Goal: Complete application form: Complete application form

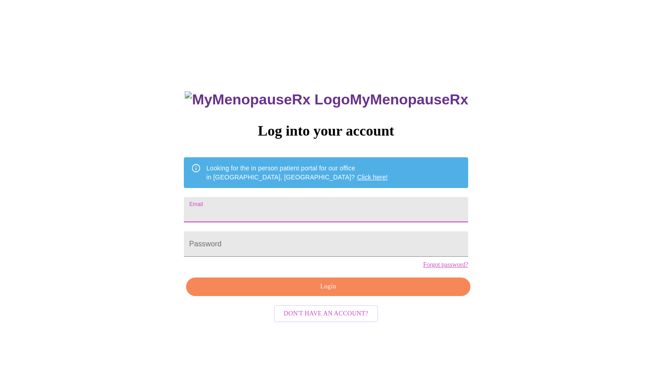
click at [354, 212] on input "Email" at bounding box center [326, 209] width 284 height 25
type input "[EMAIL_ADDRESS][DOMAIN_NAME]"
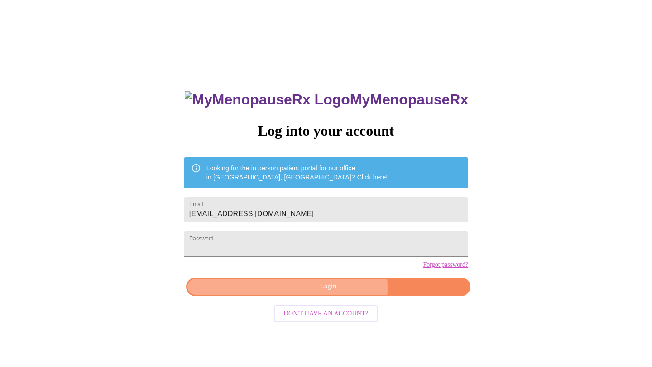
click at [337, 293] on span "Login" at bounding box center [327, 286] width 263 height 11
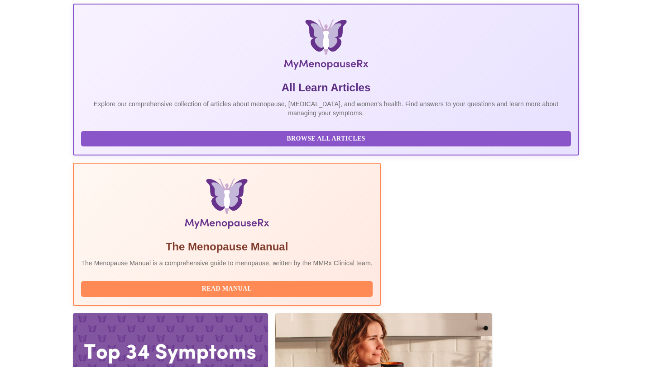
scroll to position [126, 0]
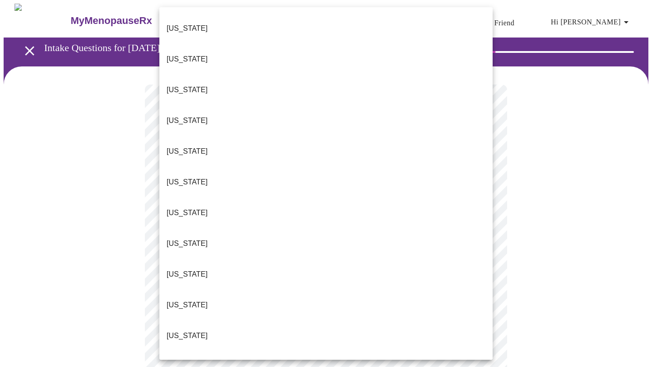
scroll to position [91, 0]
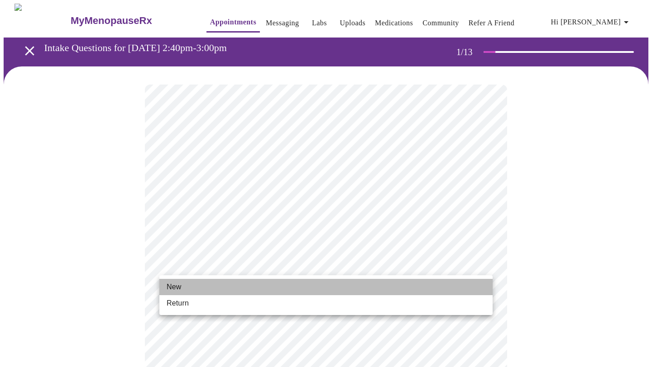
click at [438, 288] on li "New" at bounding box center [325, 287] width 333 height 16
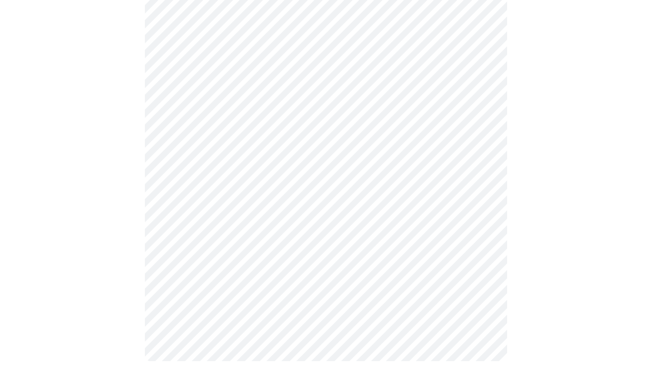
scroll to position [447, 0]
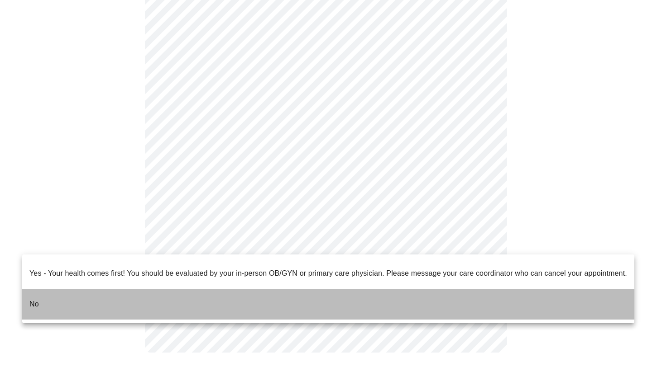
click at [369, 289] on li "No" at bounding box center [328, 304] width 612 height 31
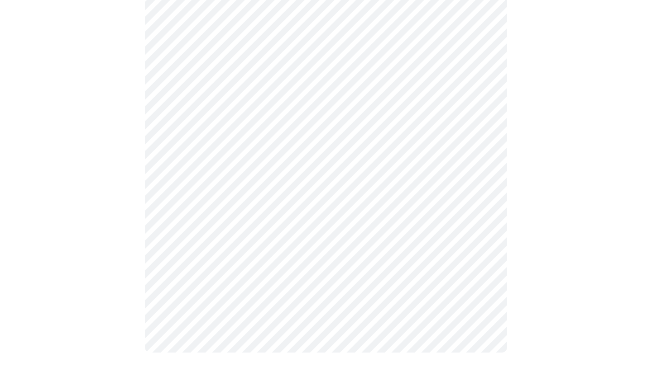
scroll to position [0, 0]
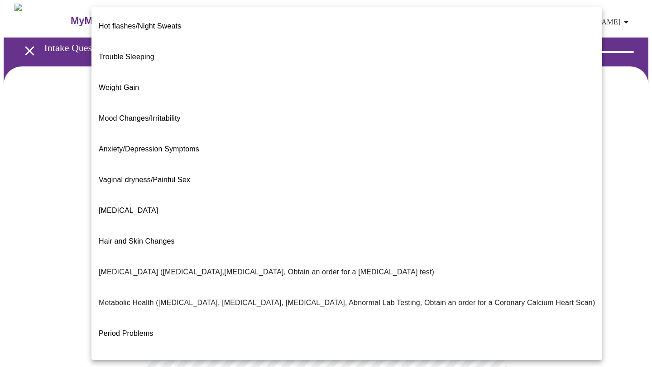
click at [467, 181] on body "MyMenopauseRx Appointments Messaging Labs Uploads Medications Community Refer a…" at bounding box center [326, 276] width 644 height 544
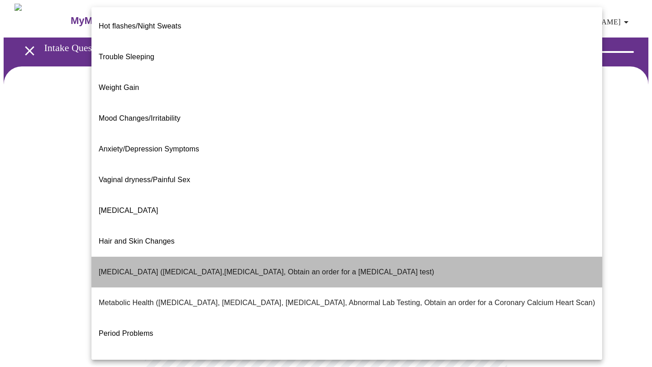
click at [444, 257] on li "Bone Health (Osteopenia,Osteoporosis, Obtain an order for a bone density test)" at bounding box center [346, 272] width 510 height 31
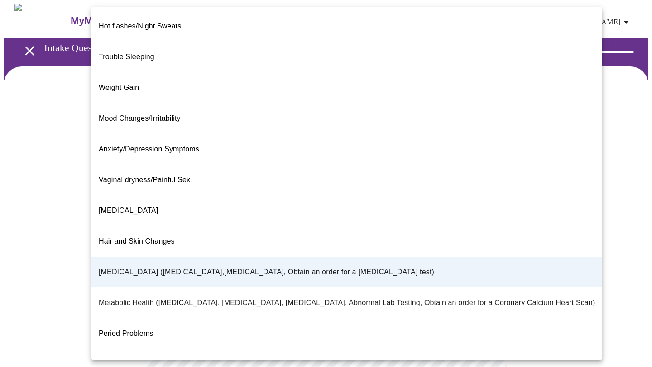
click at [452, 191] on body "MyMenopauseRx Appointments Messaging Labs Uploads Medications Community Refer a…" at bounding box center [326, 273] width 644 height 539
click at [578, 100] on div at bounding box center [326, 183] width 652 height 367
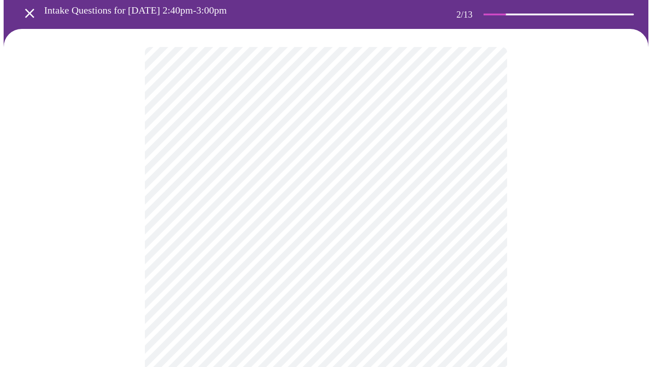
scroll to position [37, 0]
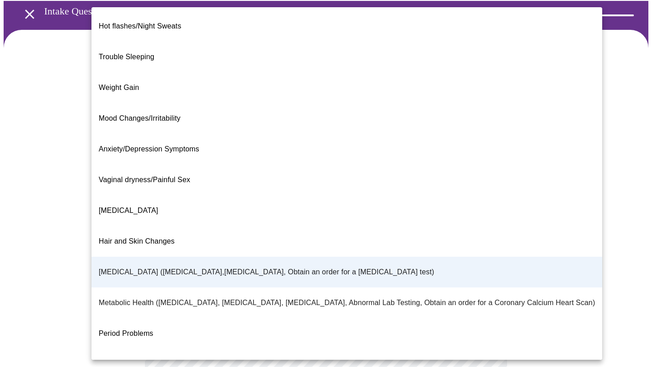
click at [471, 159] on body "MyMenopauseRx Appointments Messaging Labs Uploads Medications Community Refer a…" at bounding box center [326, 236] width 644 height 539
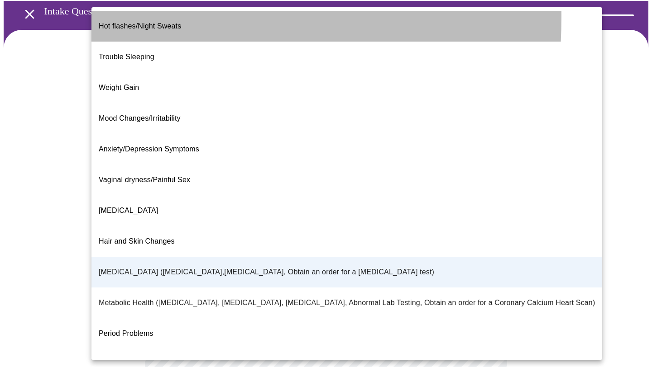
click at [95, 17] on li "Hot flashes/Night Sweats" at bounding box center [346, 26] width 510 height 31
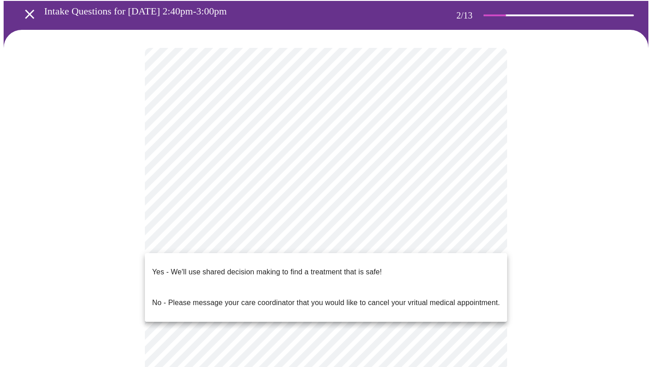
click at [243, 244] on body "MyMenopauseRx Appointments Messaging Labs Uploads Medications Community Refer a…" at bounding box center [326, 236] width 644 height 539
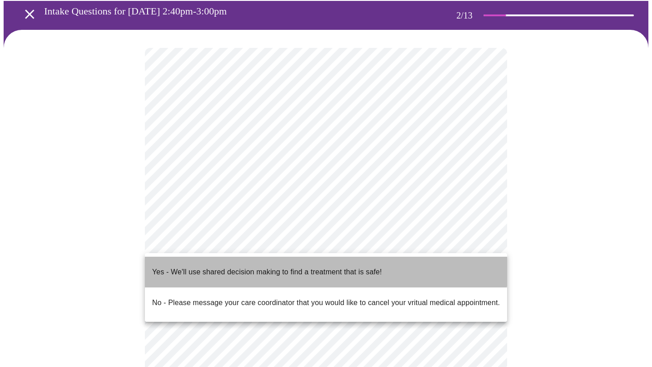
click at [243, 267] on p "Yes - We'll use shared decision making to find a treatment that is safe!" at bounding box center [266, 272] width 229 height 11
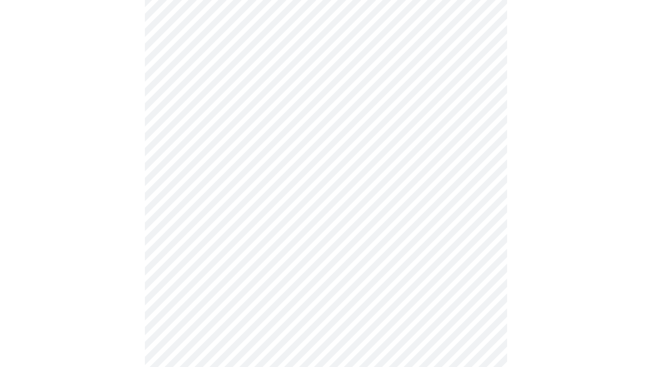
scroll to position [0, 0]
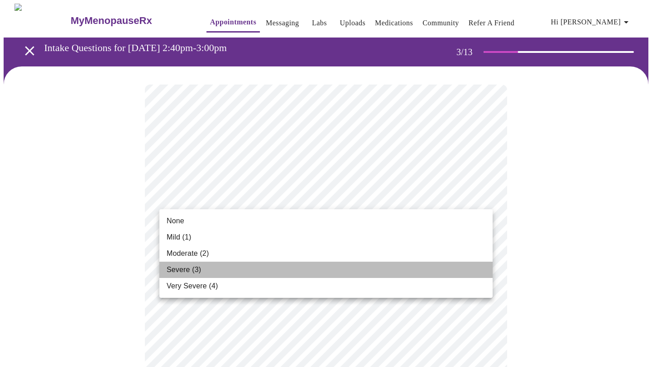
click at [424, 270] on li "Severe (3)" at bounding box center [325, 270] width 333 height 16
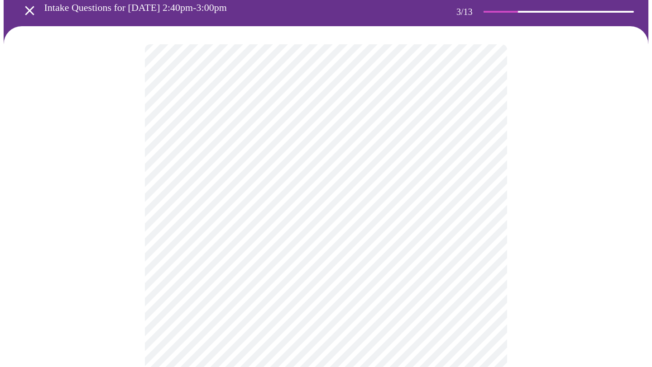
scroll to position [42, 0]
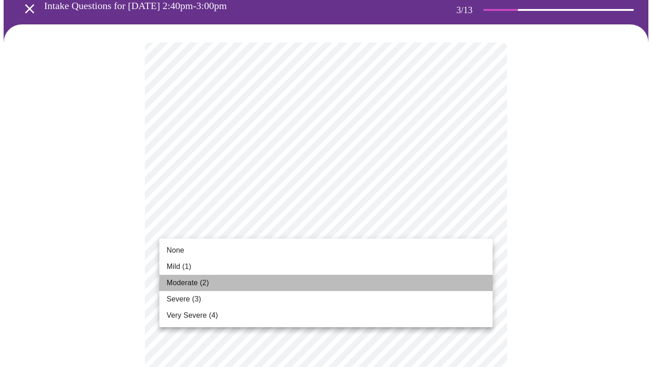
click at [406, 281] on li "Moderate (2)" at bounding box center [325, 283] width 333 height 16
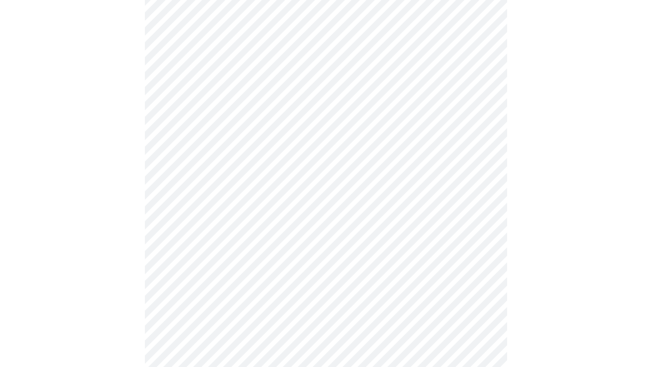
scroll to position [153, 0]
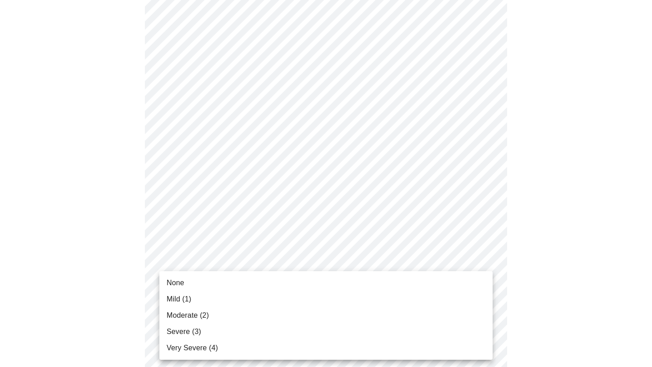
click at [399, 315] on li "Moderate (2)" at bounding box center [325, 316] width 333 height 16
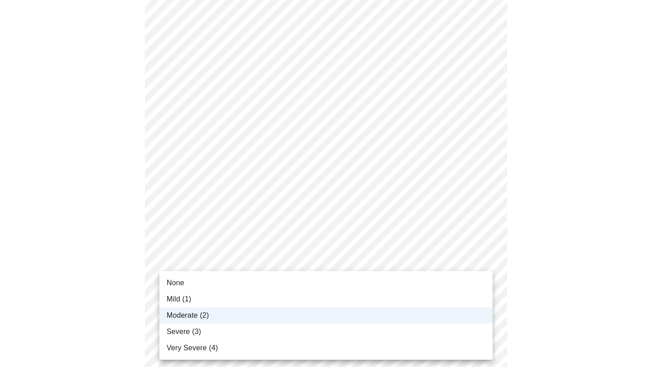
click at [400, 327] on li "Severe (3)" at bounding box center [325, 332] width 333 height 16
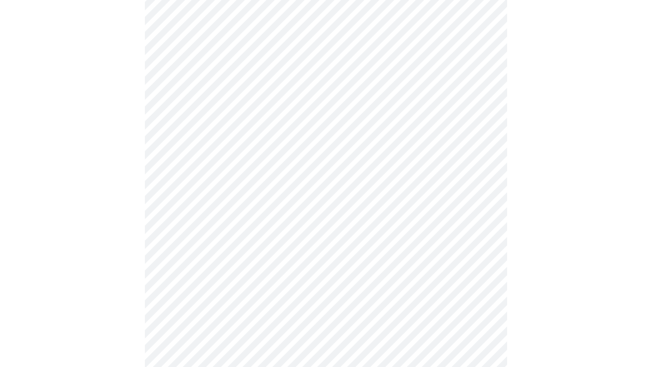
scroll to position [207, 0]
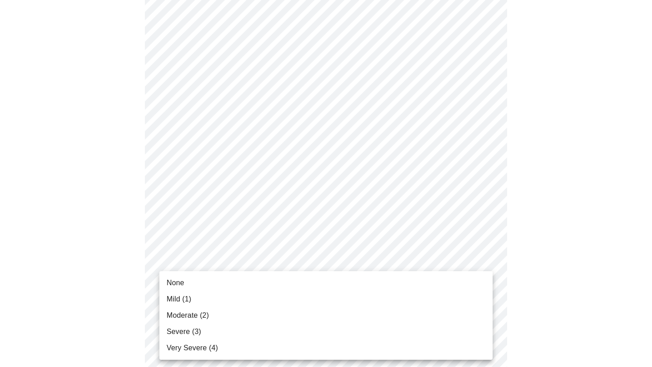
click at [401, 329] on li "Severe (3)" at bounding box center [325, 332] width 333 height 16
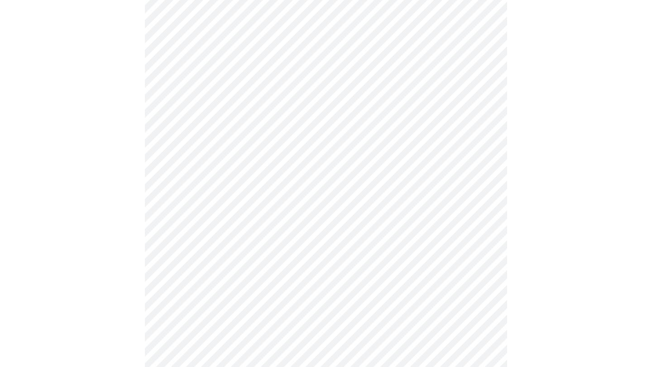
scroll to position [287, 0]
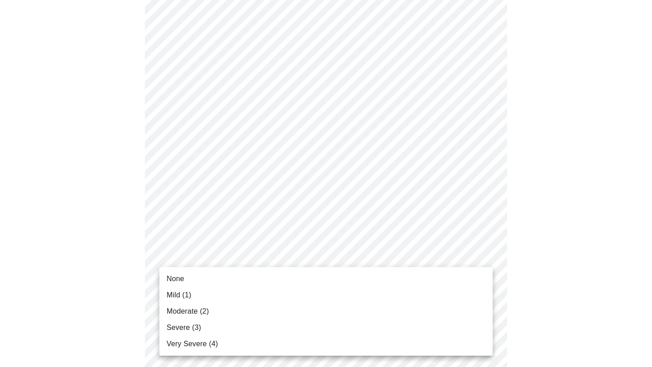
click at [416, 247] on body "MyMenopauseRx Appointments Messaging Labs Uploads Medications Community Refer a…" at bounding box center [326, 293] width 644 height 1153
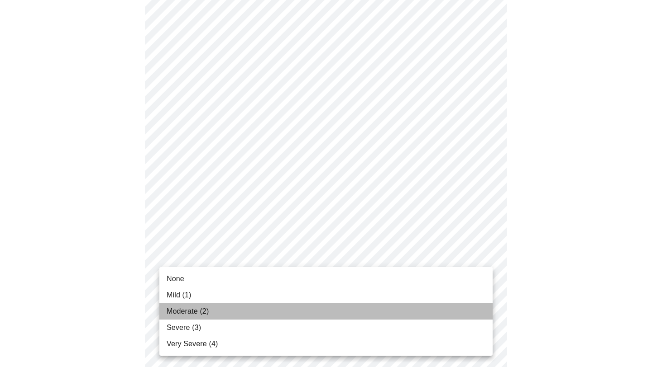
click at [408, 306] on li "Moderate (2)" at bounding box center [325, 312] width 333 height 16
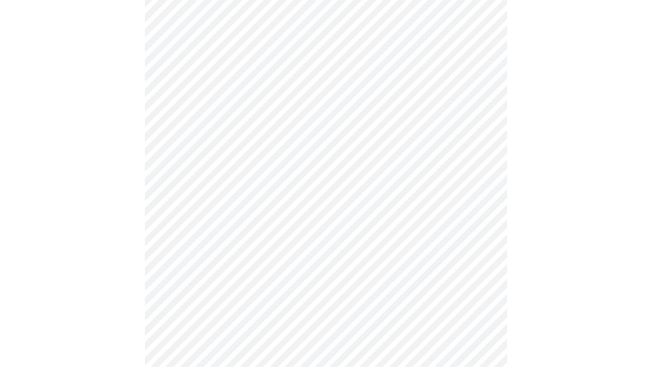
scroll to position [335, 0]
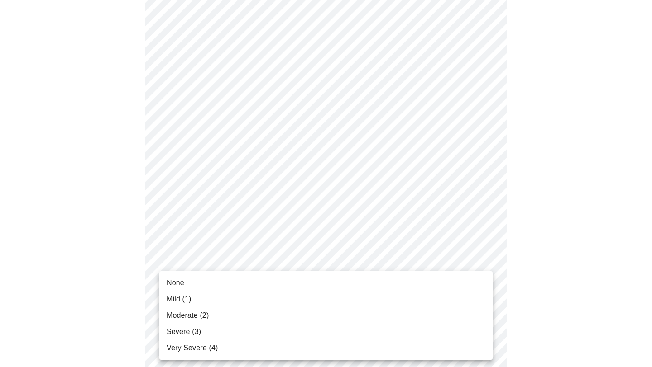
click at [412, 279] on body "MyMenopauseRx Appointments Messaging Labs Uploads Medications Community Refer a…" at bounding box center [326, 238] width 644 height 1140
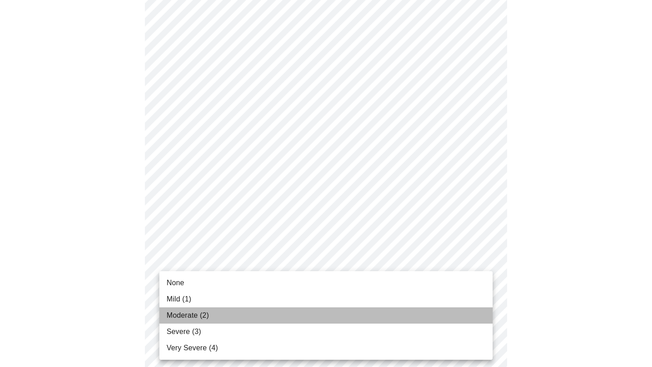
click at [409, 317] on li "Moderate (2)" at bounding box center [325, 316] width 333 height 16
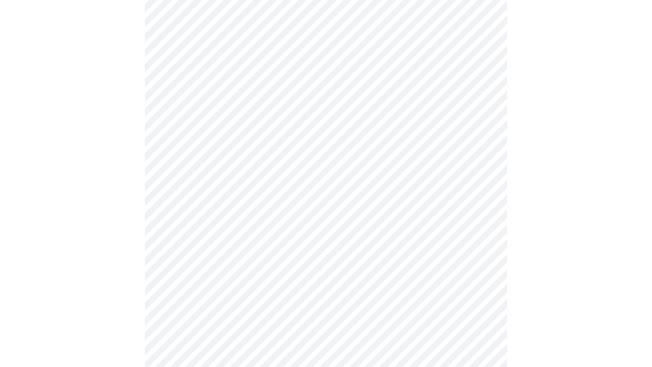
scroll to position [398, 0]
click at [414, 287] on body "MyMenopauseRx Appointments Messaging Labs Uploads Medications Community Refer a…" at bounding box center [326, 169] width 644 height 1128
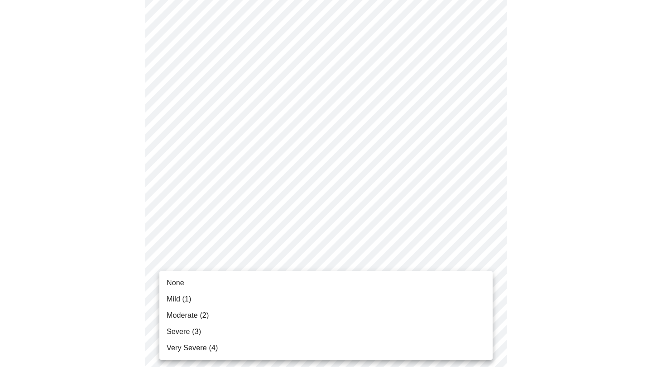
click at [414, 304] on li "Mild (1)" at bounding box center [325, 299] width 333 height 16
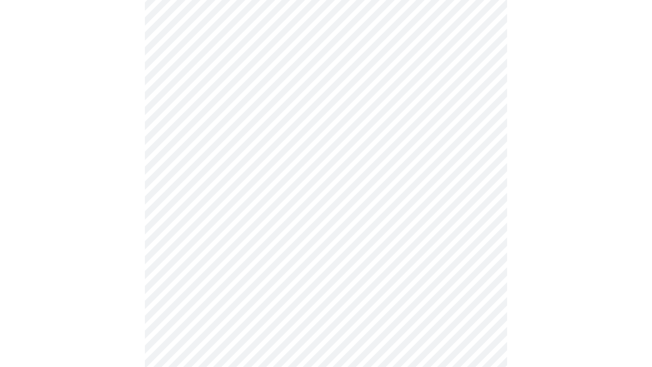
scroll to position [500, 0]
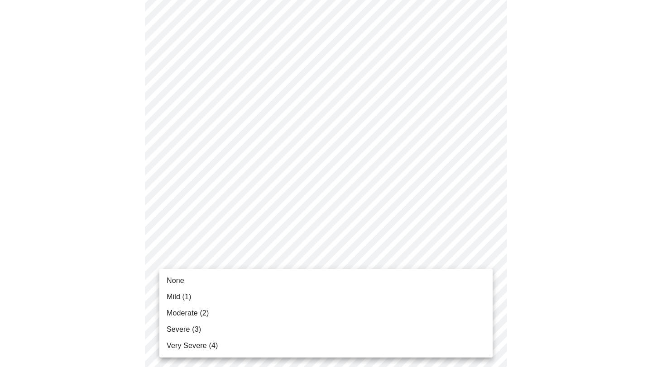
click at [417, 252] on body "MyMenopauseRx Appointments Messaging Labs Uploads Medications Community Refer a…" at bounding box center [326, 61] width 644 height 1115
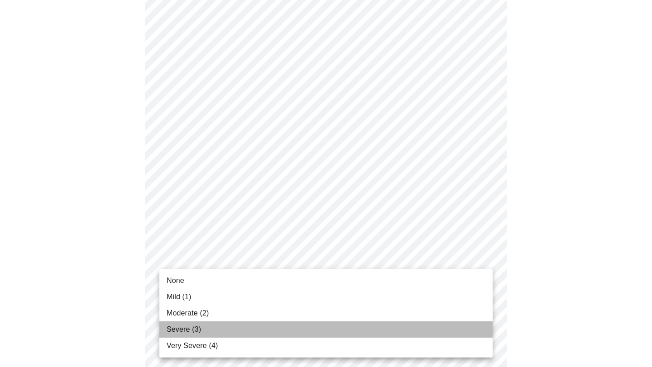
click at [408, 322] on li "Severe (3)" at bounding box center [325, 330] width 333 height 16
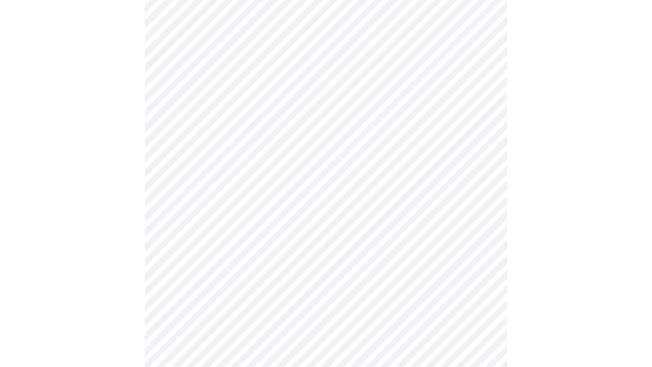
scroll to position [574, 0]
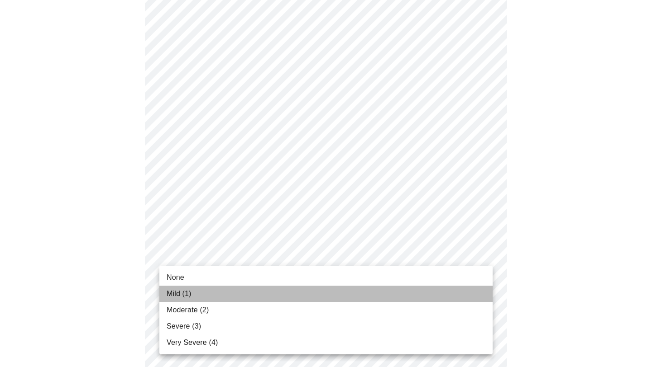
click at [409, 295] on li "Mild (1)" at bounding box center [325, 294] width 333 height 16
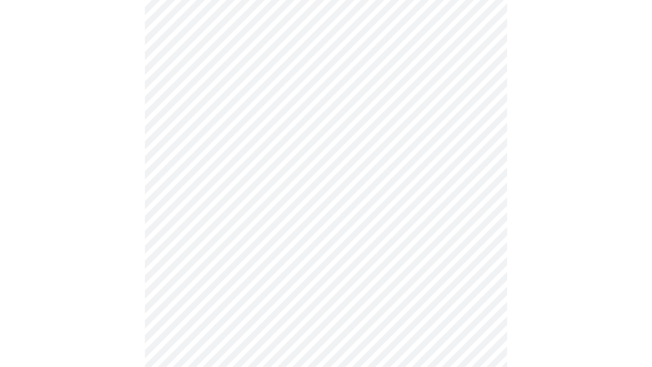
scroll to position [667, 0]
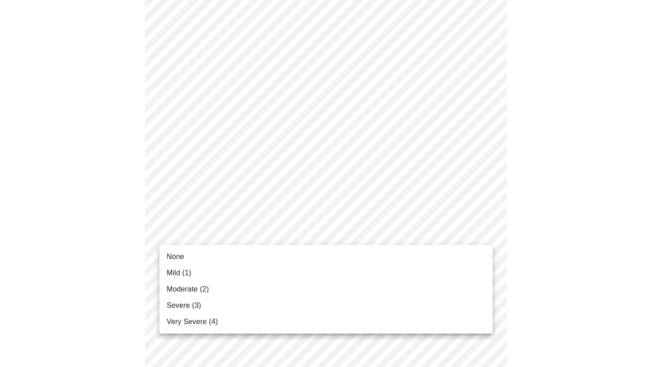
click at [413, 280] on li "Mild (1)" at bounding box center [325, 273] width 333 height 16
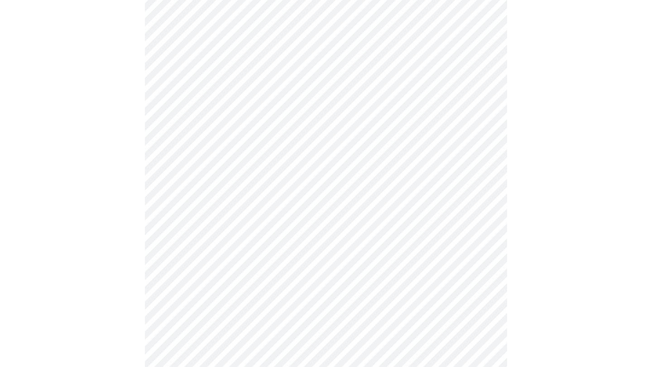
scroll to position [111, 0]
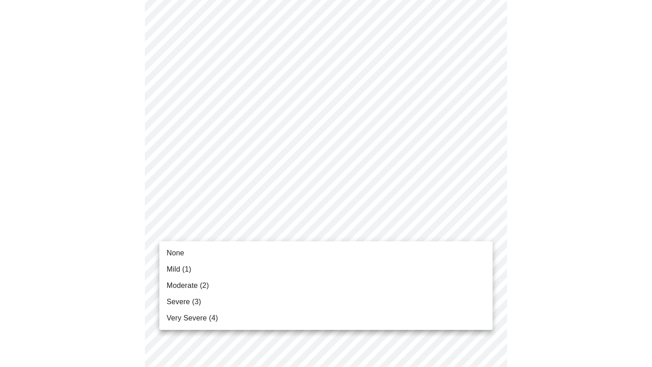
click at [423, 267] on li "Mild (1)" at bounding box center [325, 270] width 333 height 16
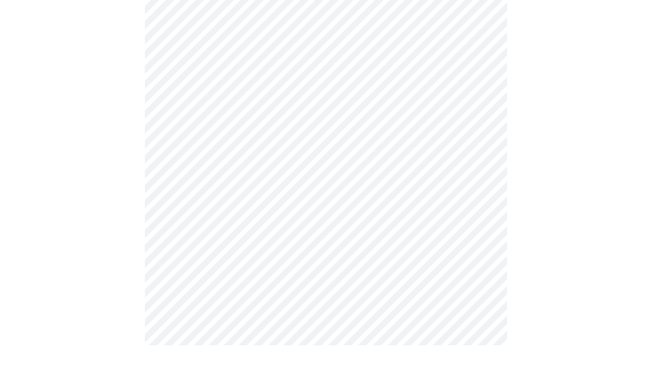
scroll to position [0, 0]
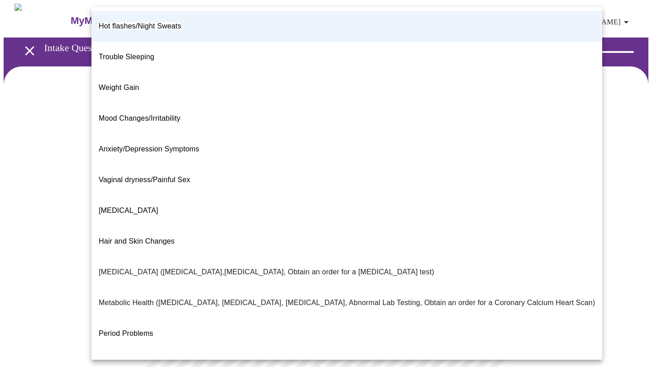
click at [478, 197] on body "MyMenopauseRx Appointments Messaging Labs Uploads Medications Community Refer a…" at bounding box center [326, 261] width 644 height 514
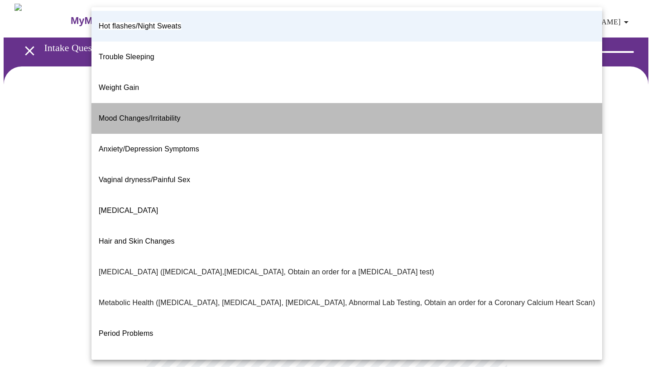
click at [429, 103] on li "Mood Changes/Irritability" at bounding box center [346, 118] width 510 height 31
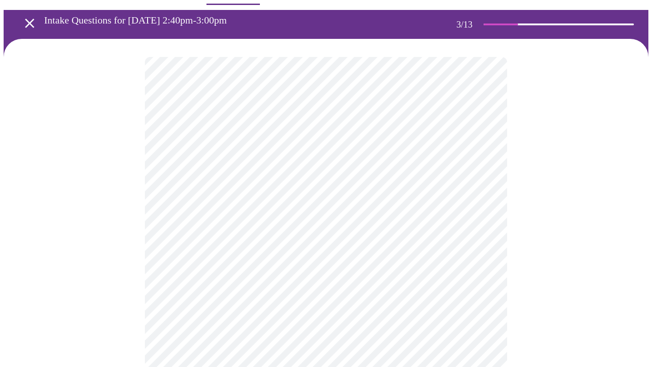
scroll to position [29, 0]
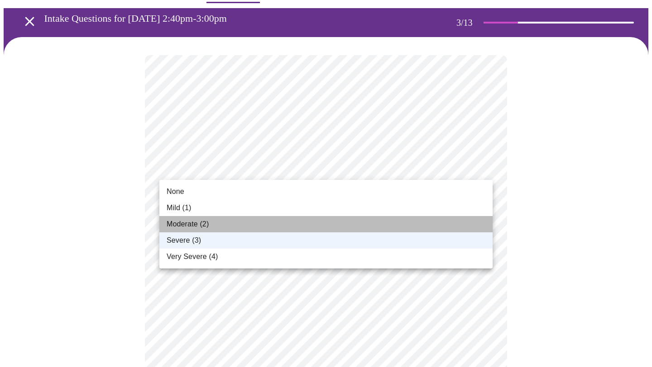
click at [456, 225] on li "Moderate (2)" at bounding box center [325, 224] width 333 height 16
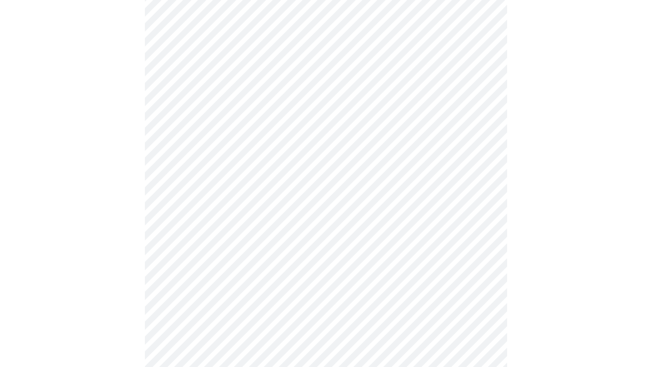
scroll to position [347, 0]
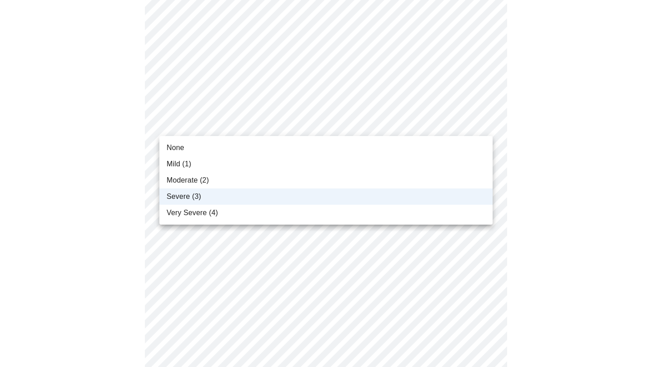
click at [463, 123] on body "MyMenopauseRx Appointments Messaging Labs Uploads Medications Community Refer a…" at bounding box center [326, 189] width 644 height 1065
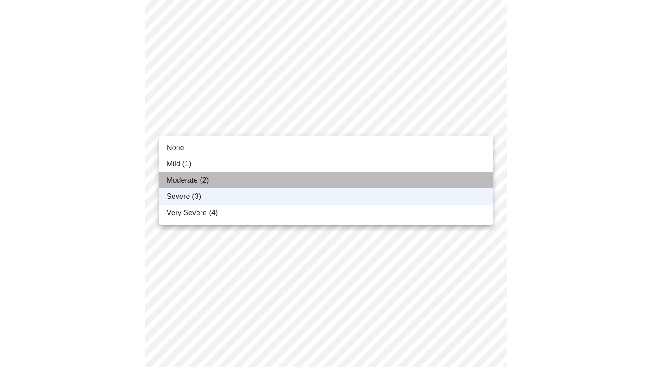
click at [452, 174] on li "Moderate (2)" at bounding box center [325, 180] width 333 height 16
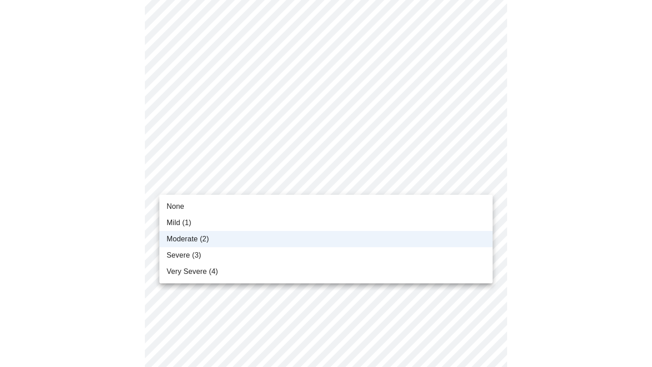
click at [451, 180] on body "MyMenopauseRx Appointments Messaging Labs Uploads Medications Community Refer a…" at bounding box center [326, 189] width 644 height 1065
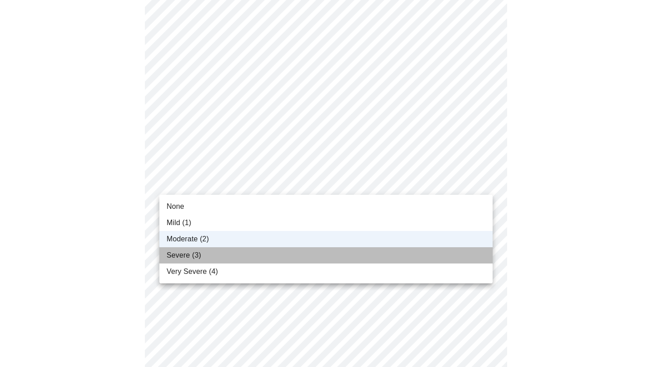
click at [430, 249] on li "Severe (3)" at bounding box center [325, 256] width 333 height 16
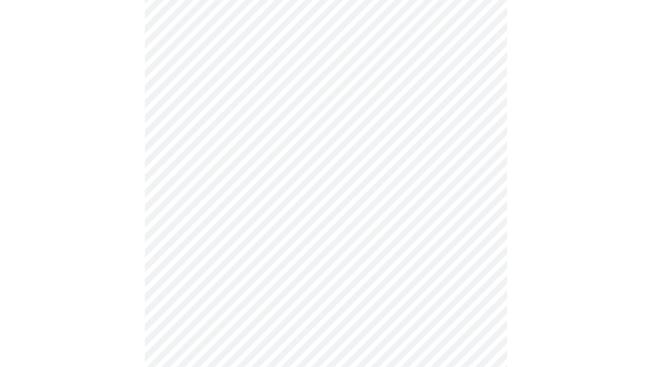
scroll to position [422, 0]
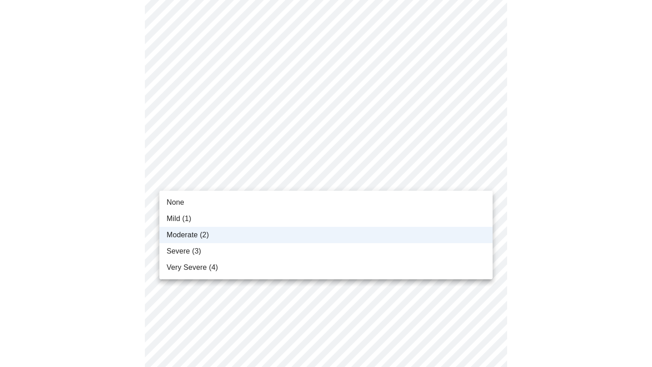
click at [472, 184] on body "MyMenopauseRx Appointments Messaging Labs Uploads Medications Community Refer a…" at bounding box center [326, 113] width 644 height 1065
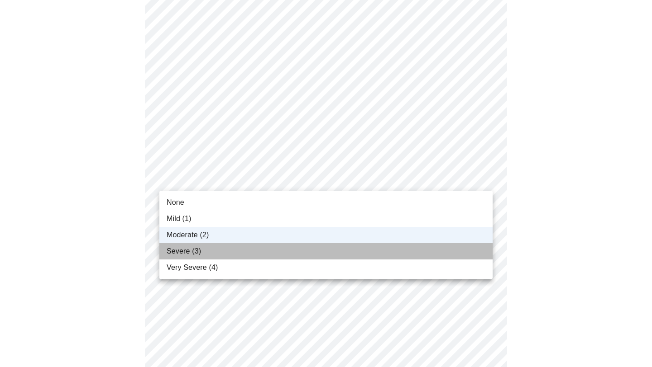
click at [443, 248] on li "Severe (3)" at bounding box center [325, 251] width 333 height 16
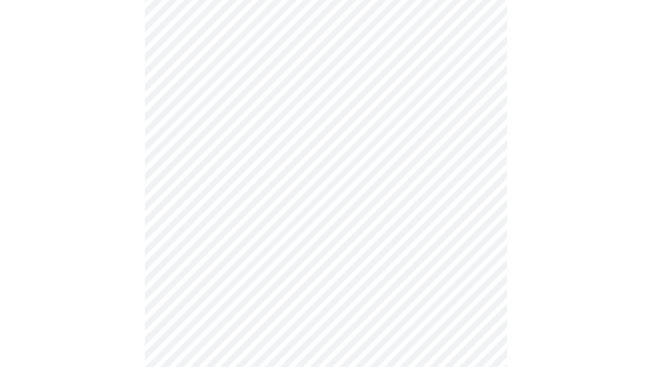
scroll to position [586, 0]
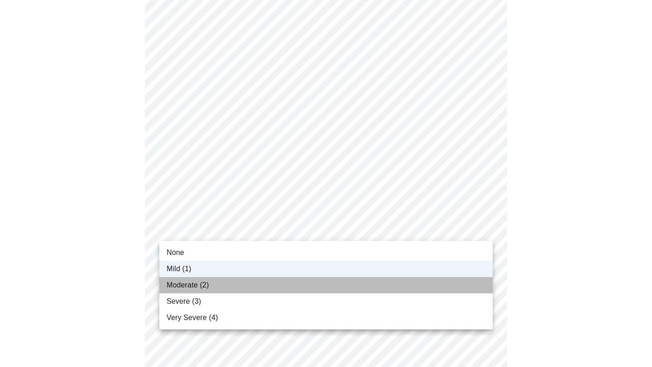
click at [443, 281] on li "Moderate (2)" at bounding box center [325, 285] width 333 height 16
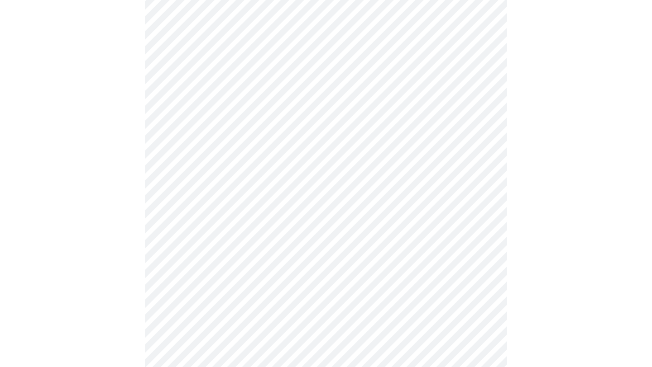
scroll to position [638, 0]
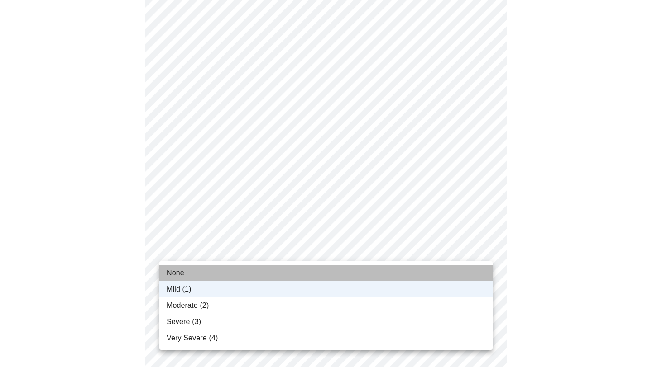
click at [447, 272] on li "None" at bounding box center [325, 273] width 333 height 16
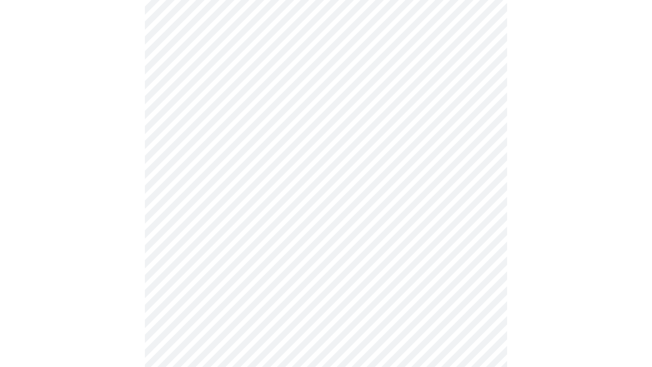
scroll to position [319, 0]
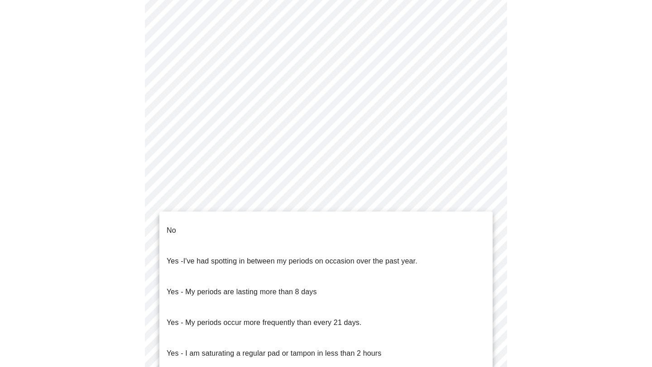
click at [238, 234] on body "MyMenopauseRx Appointments Messaging Labs Uploads Medications Community Refer a…" at bounding box center [326, 131] width 644 height 893
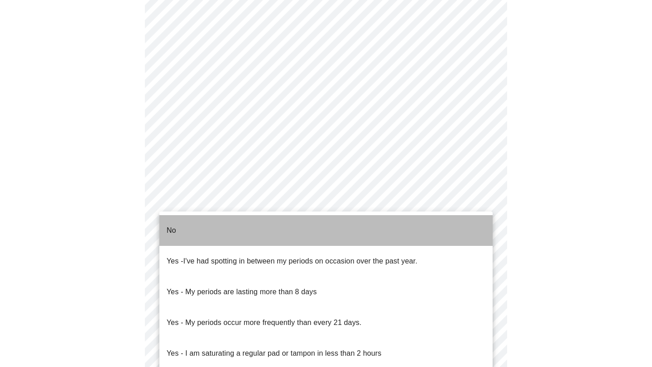
click at [243, 229] on li "No" at bounding box center [325, 230] width 333 height 31
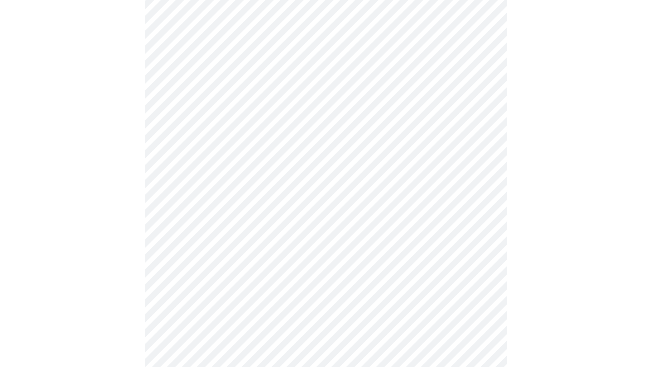
scroll to position [383, 0]
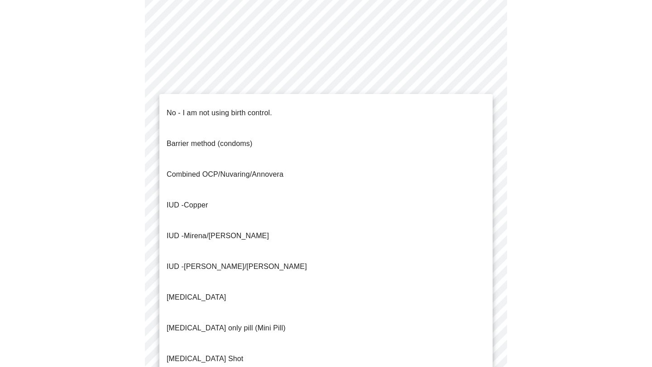
click at [243, 235] on body "MyMenopauseRx Appointments Messaging Labs Uploads Medications Community Refer a…" at bounding box center [326, 64] width 644 height 888
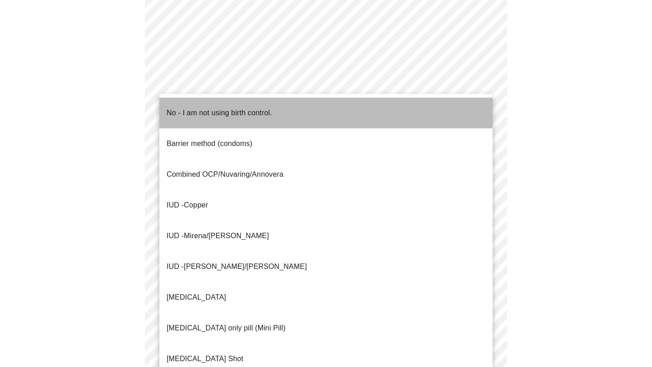
click at [262, 108] on p "No - I am not using birth control." at bounding box center [219, 113] width 105 height 11
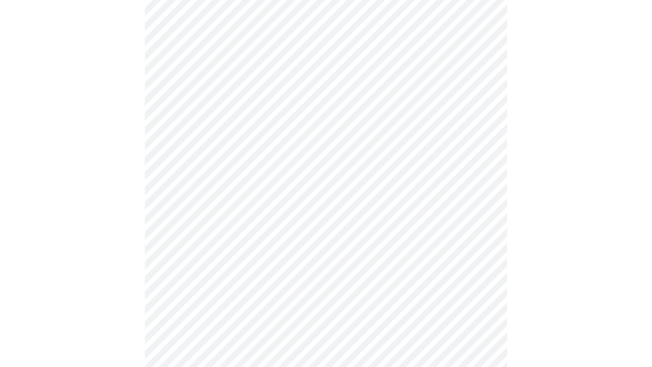
scroll to position [498, 0]
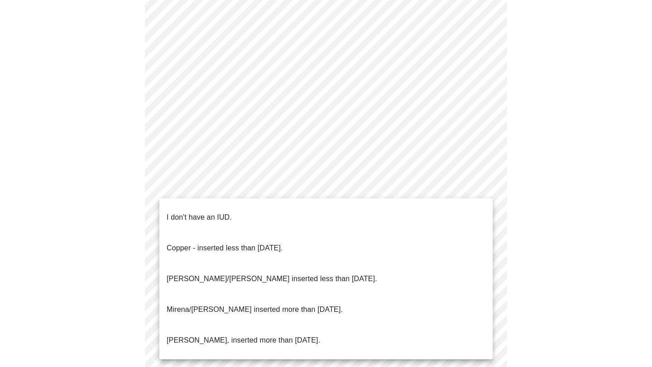
click at [251, 207] on li "I don't have an IUD." at bounding box center [325, 217] width 333 height 31
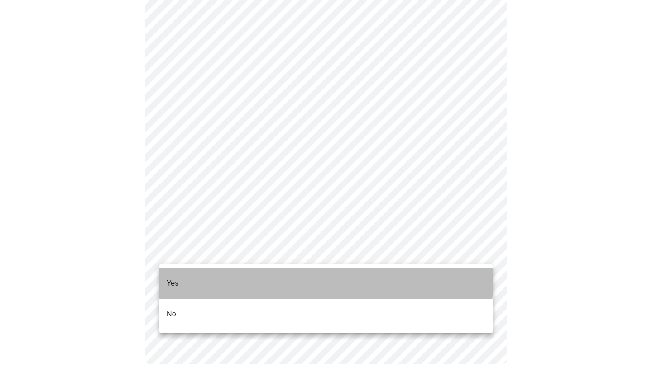
click at [240, 275] on li "Yes" at bounding box center [325, 283] width 333 height 31
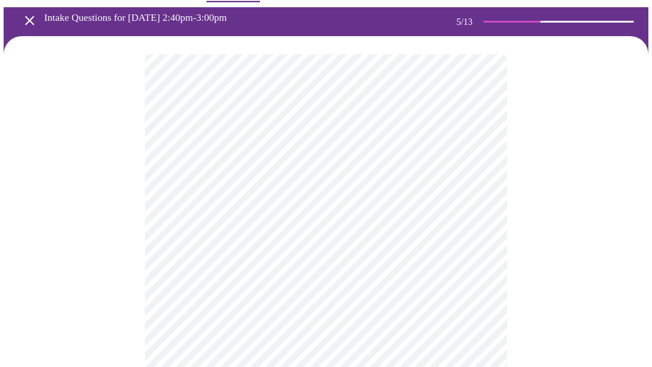
scroll to position [32, 0]
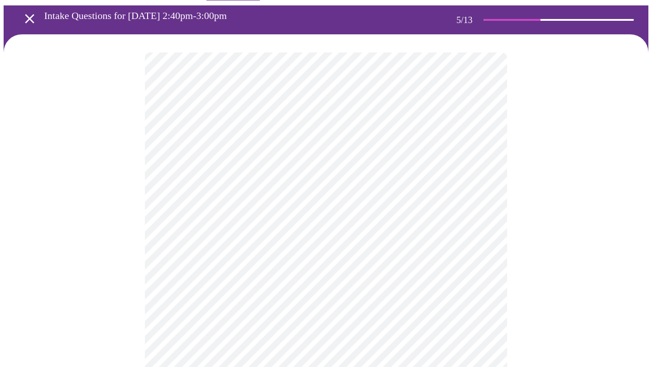
click at [485, 207] on body "MyMenopauseRx Appointments Messaging Labs Uploads Medications Community Refer a…" at bounding box center [326, 337] width 644 height 733
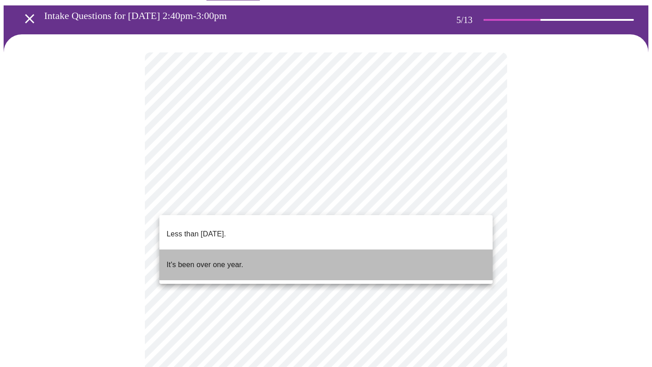
click at [443, 253] on li "It's been over one year." at bounding box center [325, 265] width 333 height 31
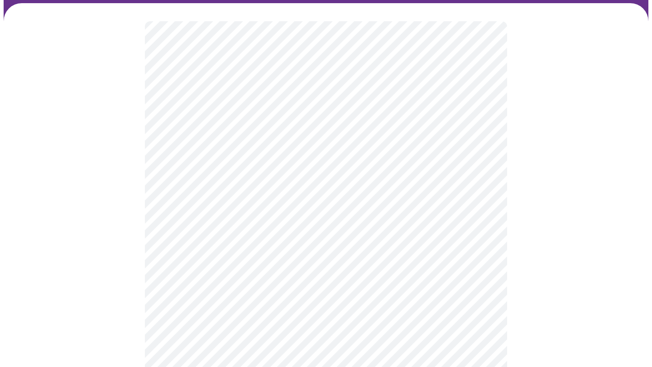
scroll to position [66, 0]
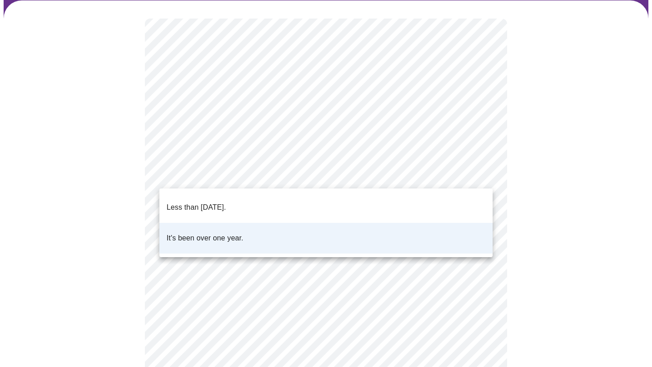
click at [462, 176] on body "MyMenopauseRx Appointments Messaging Labs Uploads Medications Community Refer a…" at bounding box center [326, 302] width 644 height 728
click at [462, 176] on div at bounding box center [326, 183] width 652 height 367
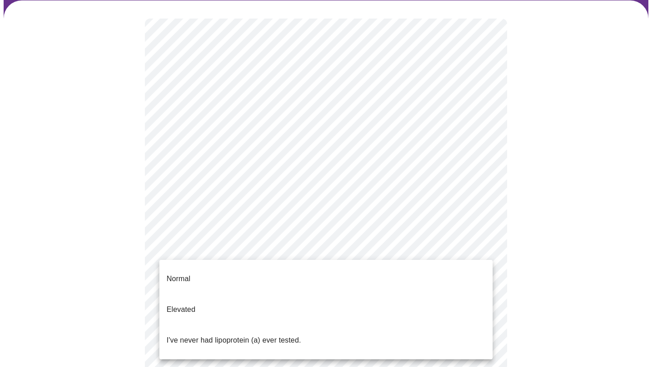
click at [256, 245] on body "MyMenopauseRx Appointments Messaging Labs Uploads Medications Community Refer a…" at bounding box center [326, 302] width 644 height 728
click at [217, 172] on div at bounding box center [326, 183] width 652 height 367
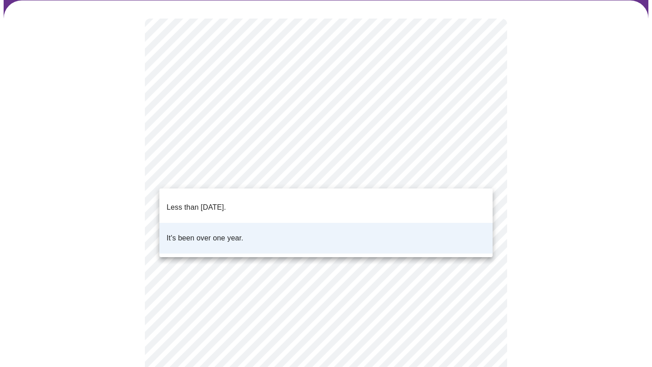
click at [481, 174] on body "MyMenopauseRx Appointments Messaging Labs Uploads Medications Community Refer a…" at bounding box center [326, 302] width 644 height 728
click at [449, 202] on li "Less than one year ago." at bounding box center [325, 207] width 333 height 31
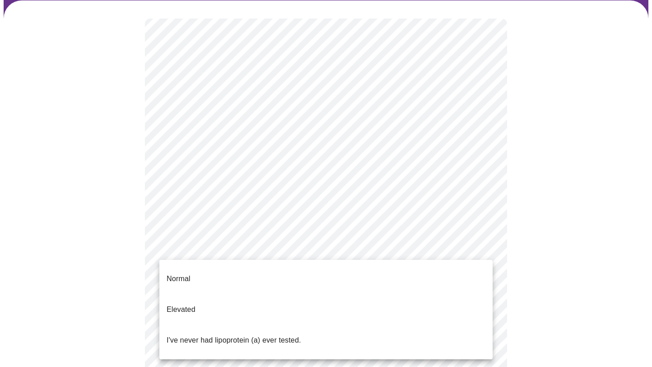
click at [421, 249] on body "MyMenopauseRx Appointments Messaging Labs Uploads Medications Community Refer a…" at bounding box center [326, 302] width 644 height 728
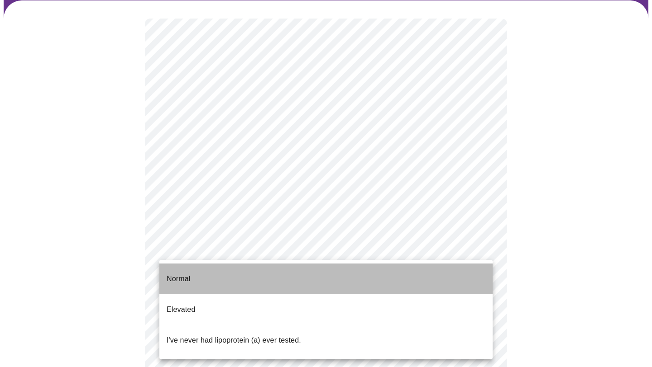
click at [212, 278] on li "Normal" at bounding box center [325, 279] width 333 height 31
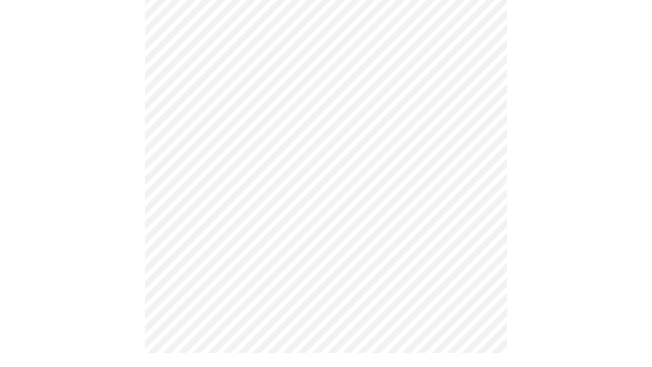
scroll to position [0, 0]
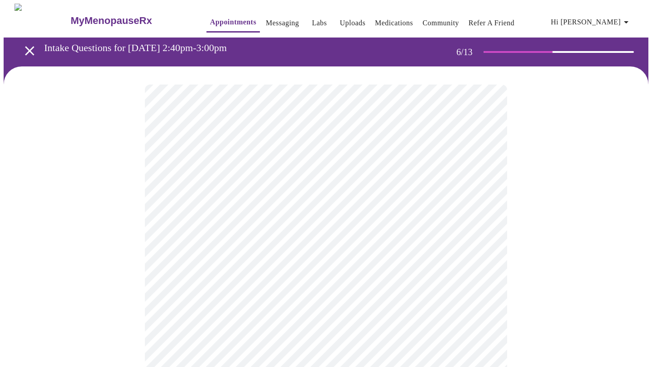
click at [458, 253] on body "MyMenopauseRx Appointments Messaging Labs Uploads Medications Community Refer a…" at bounding box center [326, 245] width 644 height 483
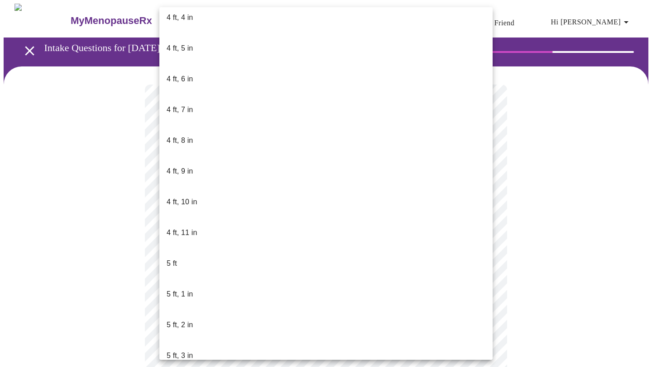
scroll to position [503, 0]
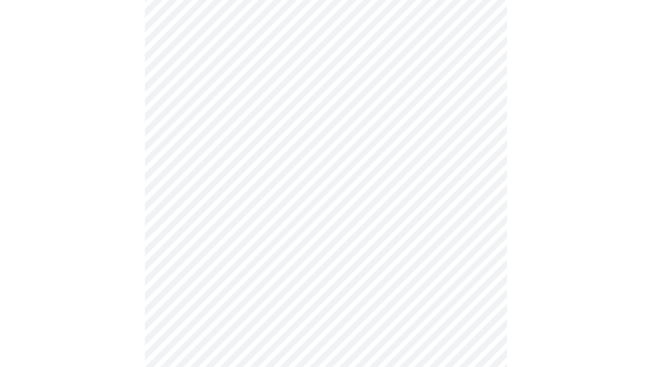
scroll to position [2244, 0]
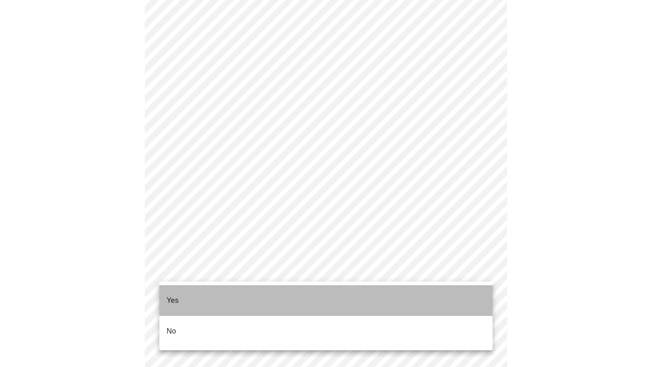
click at [262, 295] on li "Yes" at bounding box center [325, 301] width 333 height 31
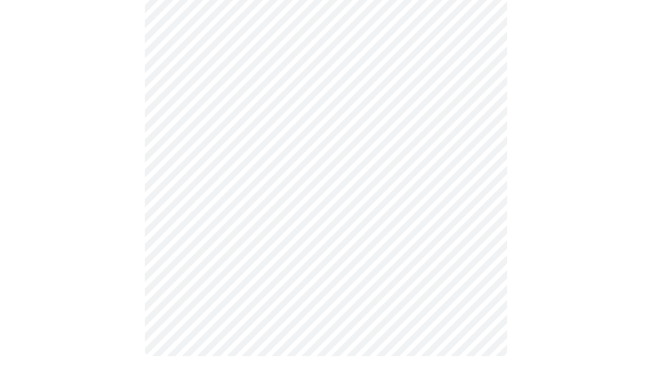
scroll to position [514, 0]
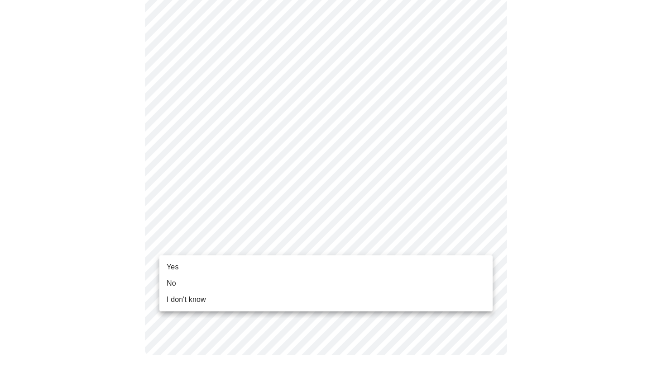
click at [176, 264] on span "Yes" at bounding box center [173, 267] width 12 height 11
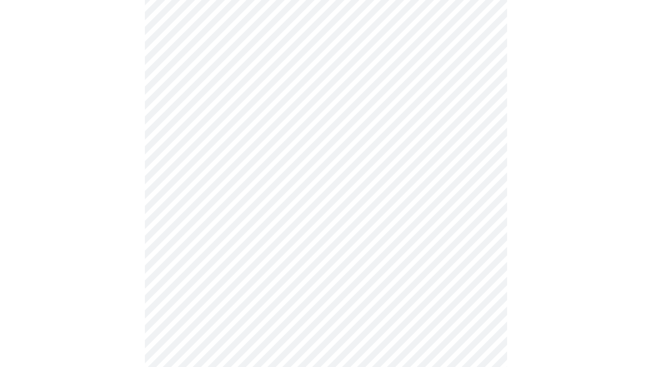
scroll to position [0, 0]
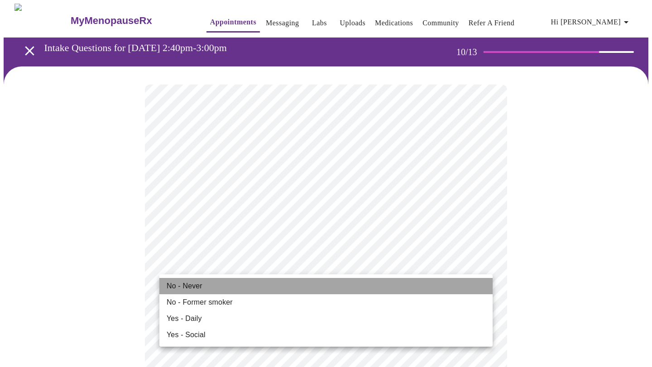
click at [385, 290] on li "No - Never" at bounding box center [325, 286] width 333 height 16
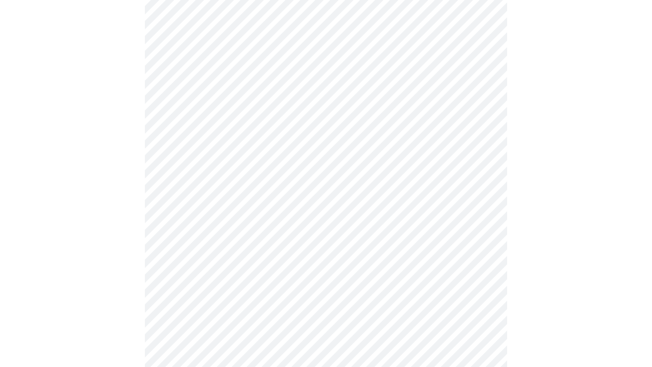
scroll to position [665, 0]
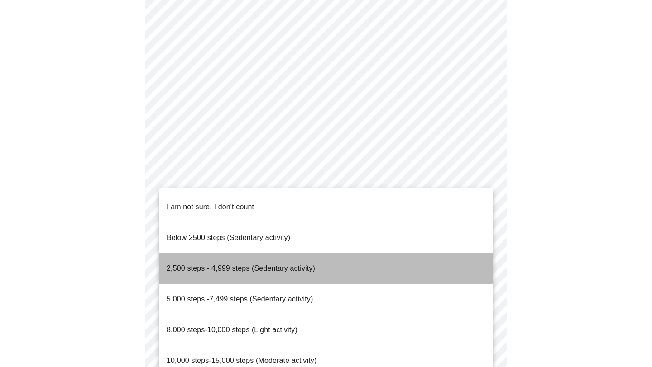
click at [301, 265] on span "2,500 steps - 4,999 steps (Sedentary activity)" at bounding box center [241, 269] width 148 height 8
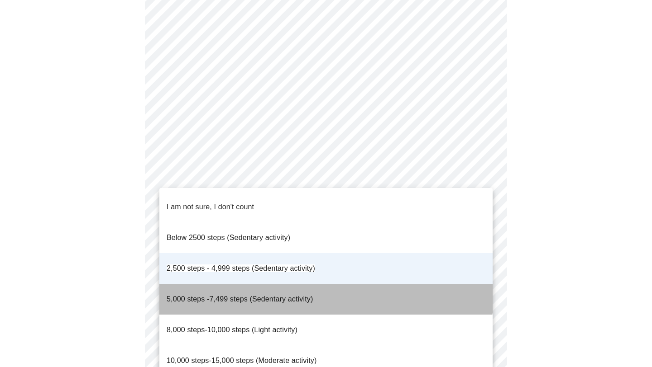
click at [302, 296] on span "5,000 steps -7,499 steps (Sedentary activity)" at bounding box center [240, 300] width 146 height 8
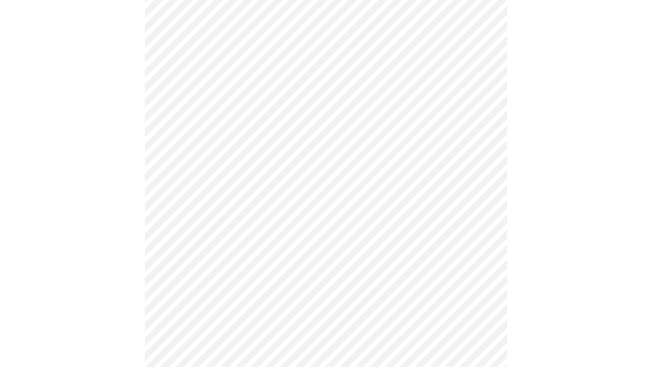
scroll to position [767, 0]
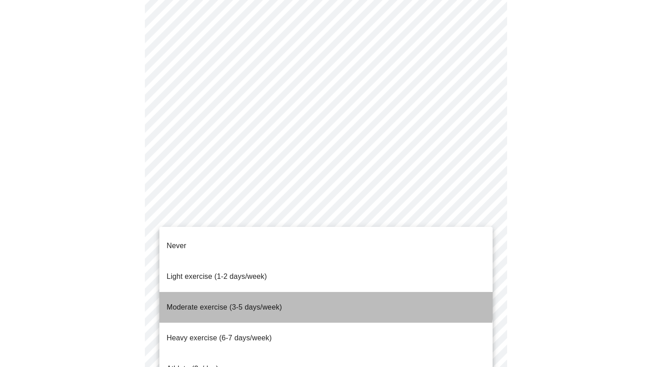
click at [304, 292] on li "Moderate exercise (3-5 days/week)" at bounding box center [325, 307] width 333 height 31
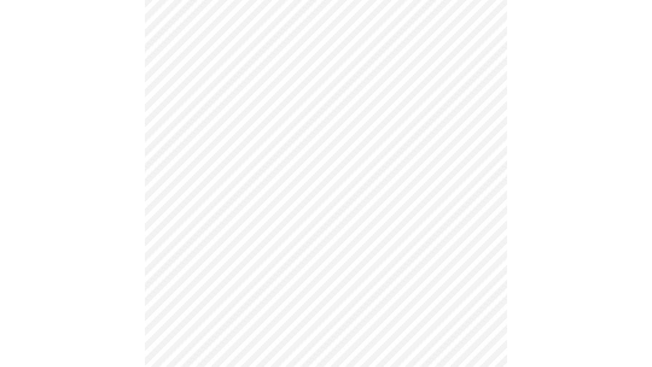
scroll to position [807, 0]
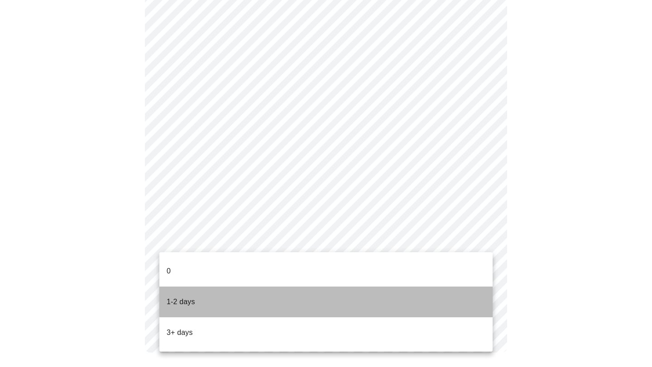
click at [321, 288] on li "1-2 days" at bounding box center [325, 302] width 333 height 31
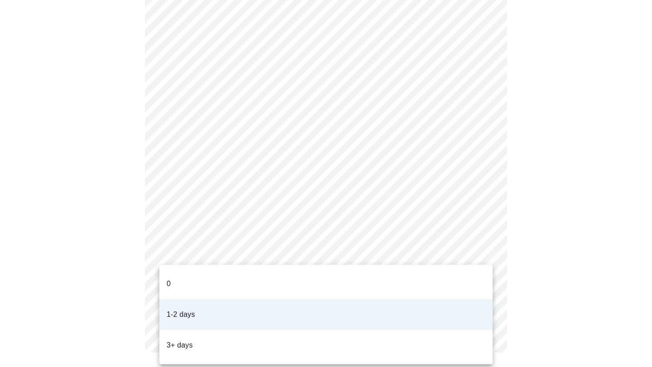
click at [339, 330] on li "3+ days" at bounding box center [325, 345] width 333 height 31
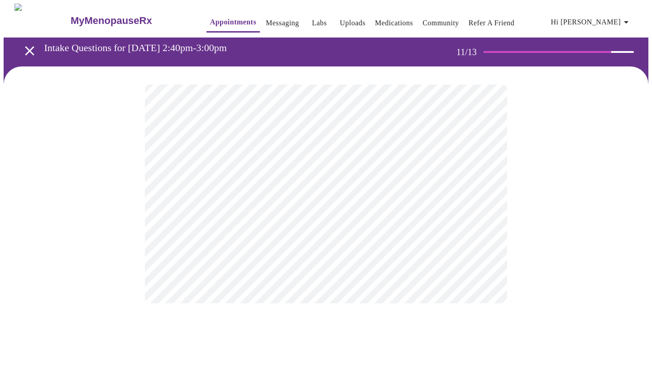
scroll to position [0, 0]
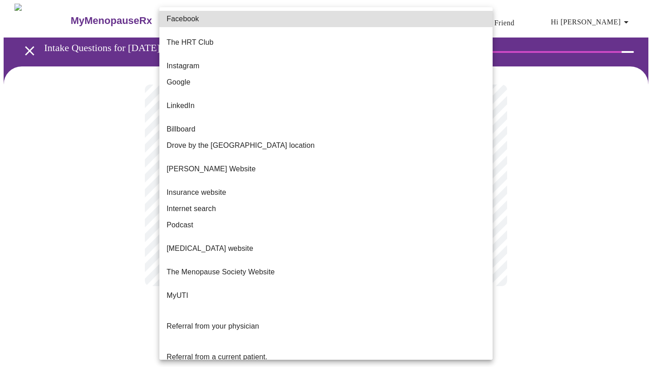
click at [407, 194] on body "MyMenopauseRx Appointments Messaging Labs Uploads Medications Community Refer a…" at bounding box center [326, 154] width 644 height 301
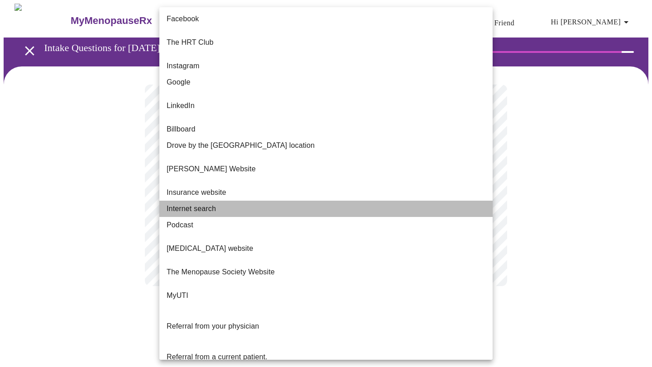
click at [407, 201] on li "Internet search" at bounding box center [325, 209] width 333 height 16
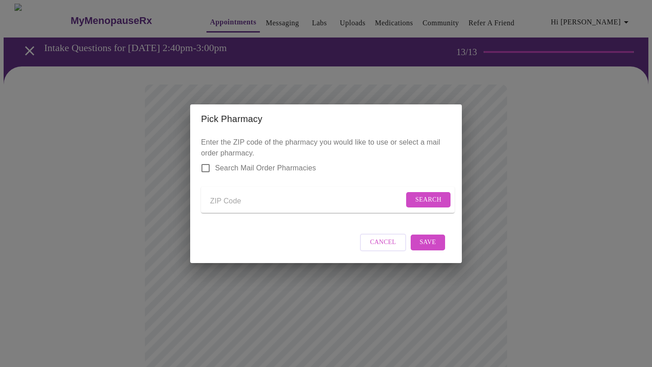
click at [223, 195] on input "Send a message to your care team" at bounding box center [307, 202] width 194 height 14
type input "70706"
click at [424, 200] on span "Search" at bounding box center [428, 200] width 26 height 11
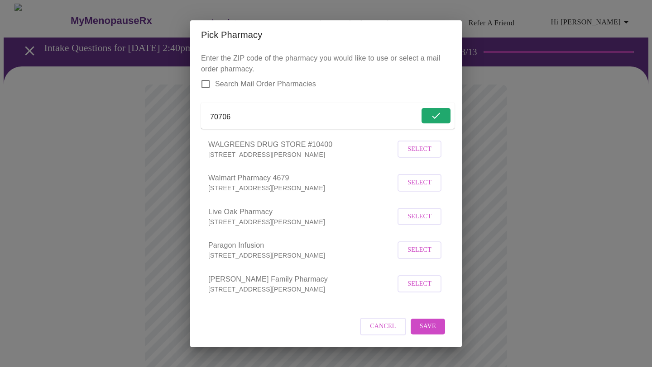
scroll to position [1, 0]
click at [415, 154] on span "Select" at bounding box center [419, 149] width 24 height 11
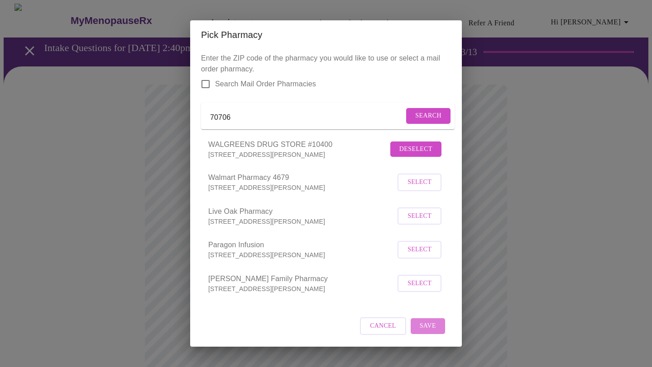
click at [432, 332] on span "Save" at bounding box center [428, 326] width 16 height 11
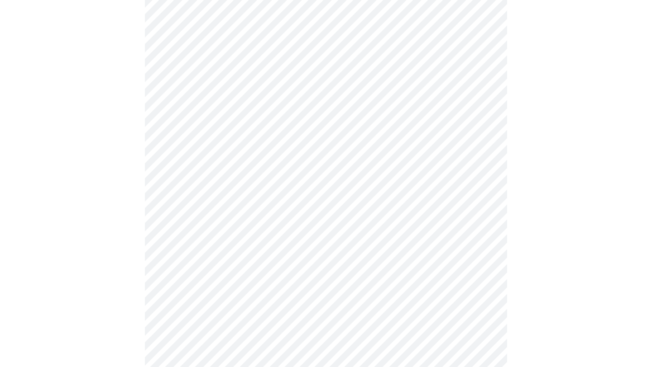
scroll to position [313, 0]
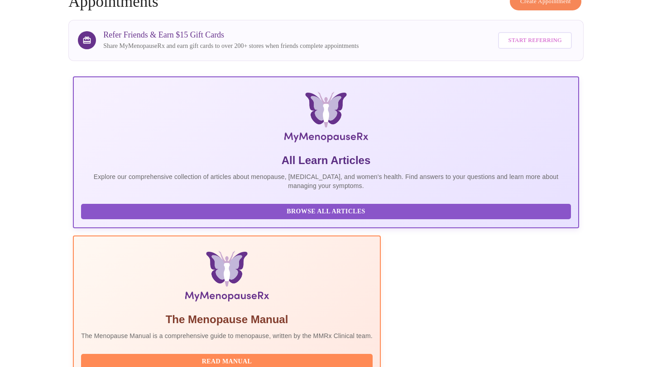
scroll to position [63, 0]
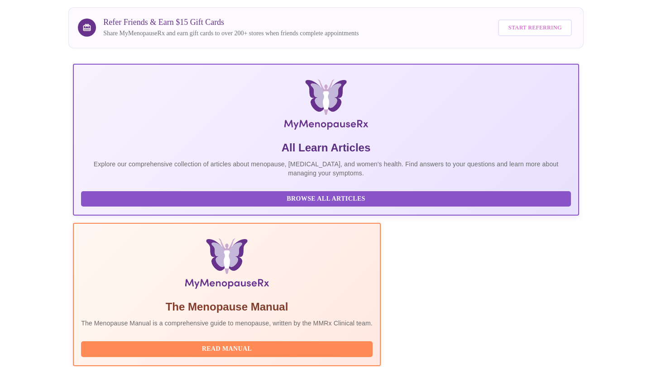
scroll to position [60, 0]
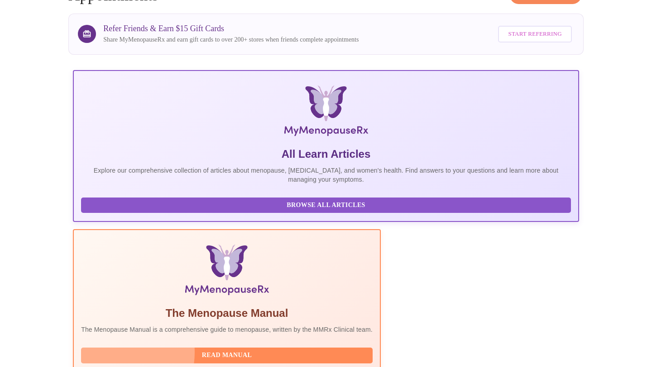
click at [245, 350] on span "Read Manual" at bounding box center [226, 355] width 273 height 11
